Goal: Find specific page/section: Find specific page/section

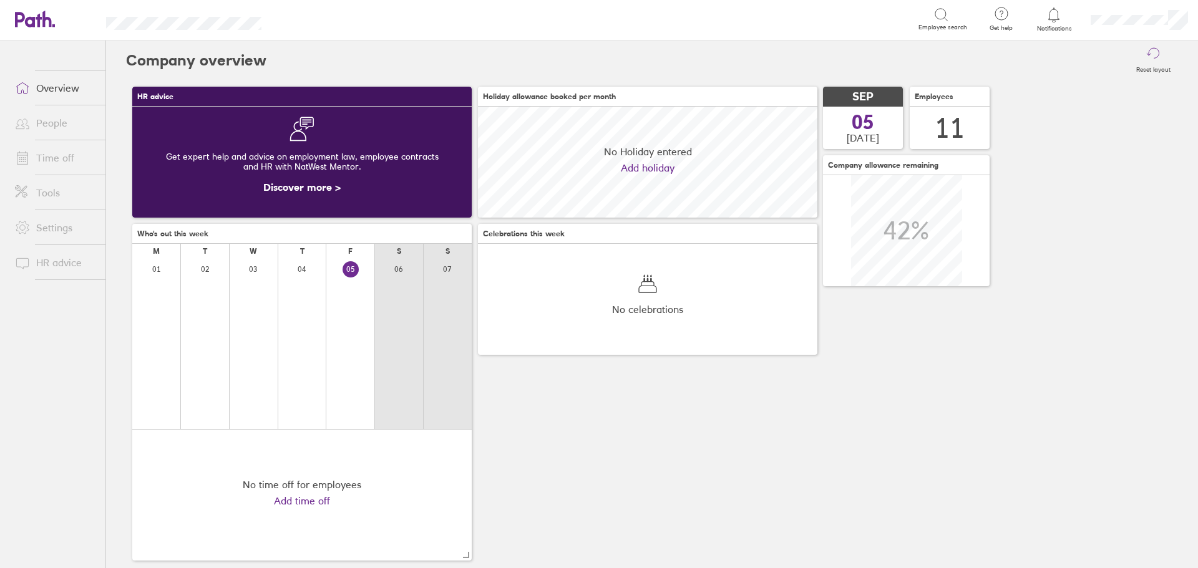
scroll to position [111, 339]
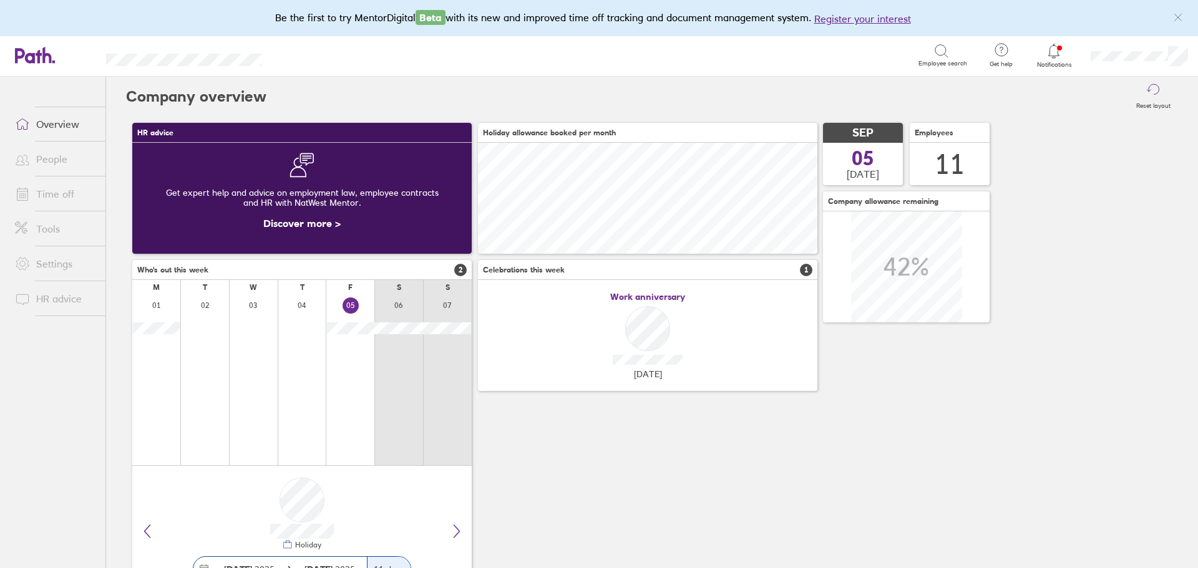
click at [542, 100] on div "Reset layout" at bounding box center [721, 97] width 911 height 40
click at [828, 344] on div "HR advice Get expert help and advice on employment law, employee contracts and …" at bounding box center [652, 360] width 1052 height 487
click at [472, 99] on div "Reset layout" at bounding box center [721, 97] width 911 height 40
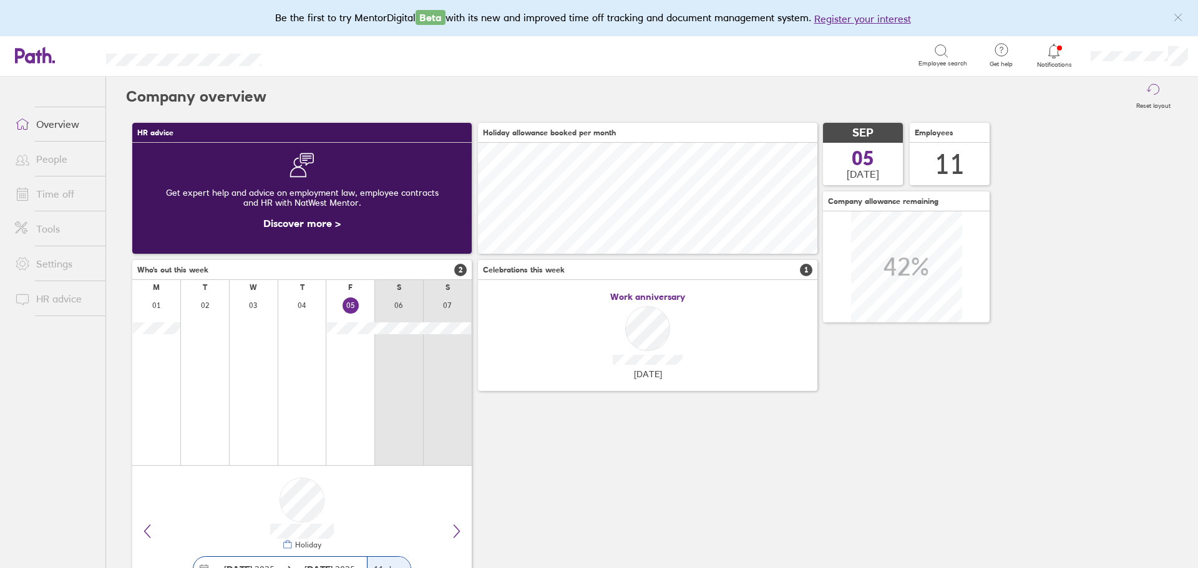
click at [471, 101] on div "Reset layout" at bounding box center [721, 97] width 911 height 40
